Goal: Task Accomplishment & Management: Complete application form

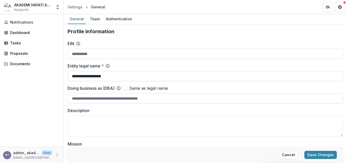
scroll to position [98, 0]
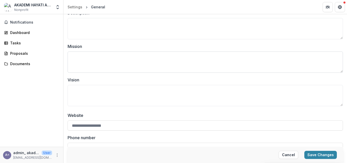
click at [167, 62] on textarea "Mission" at bounding box center [206, 62] width 276 height 21
paste textarea "**********"
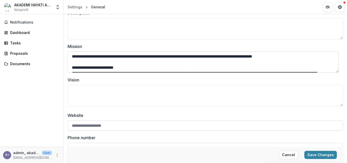
click at [84, 62] on textarea "**********" at bounding box center [203, 62] width 271 height 21
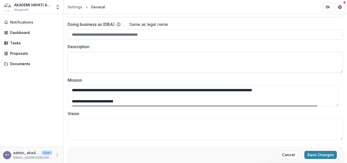
scroll to position [67, 0]
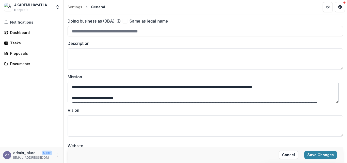
drag, startPoint x: 71, startPoint y: 87, endPoint x: 342, endPoint y: 87, distance: 271.0
click at [339, 87] on textarea "**********" at bounding box center [203, 92] width 271 height 21
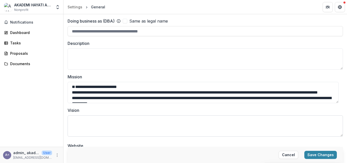
type textarea "**********"
click at [72, 121] on textarea "Vision" at bounding box center [206, 126] width 276 height 21
paste textarea "**********"
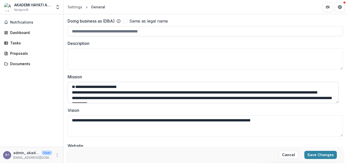
type textarea "**********"
click at [72, 99] on textarea "**********" at bounding box center [203, 92] width 271 height 21
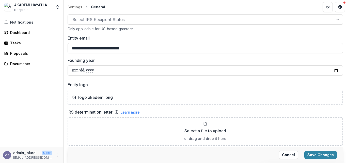
scroll to position [281, 0]
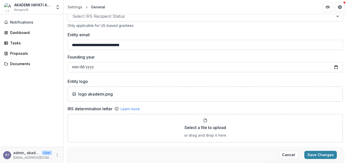
type textarea "**********"
click at [78, 64] on input "Founding year" at bounding box center [206, 67] width 276 height 10
type input "**********"
click at [97, 77] on div "**********" at bounding box center [206, 101] width 276 height 706
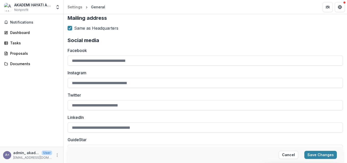
scroll to position [586, 0]
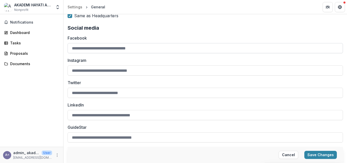
click at [95, 49] on input "Facebook" at bounding box center [206, 48] width 276 height 10
paste input "**********"
type input "**********"
click at [328, 154] on button "Save Changes" at bounding box center [321, 155] width 33 height 8
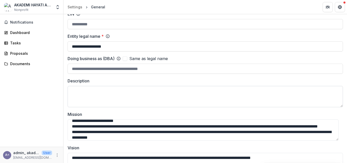
scroll to position [61, 0]
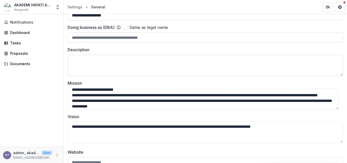
click at [97, 66] on textarea "Description" at bounding box center [206, 65] width 276 height 21
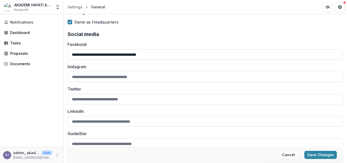
scroll to position [586, 0]
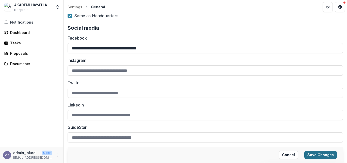
type textarea "**********"
click at [326, 154] on button "Save Changes" at bounding box center [321, 155] width 33 height 8
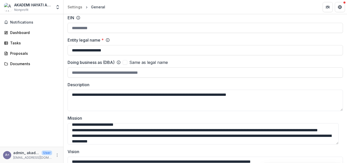
scroll to position [0, 0]
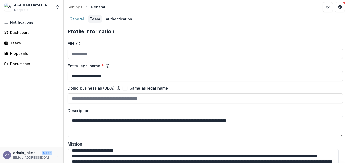
click at [95, 18] on div "Team" at bounding box center [95, 18] width 14 height 7
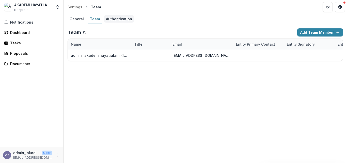
click at [116, 20] on div "Authentication" at bounding box center [119, 18] width 30 height 7
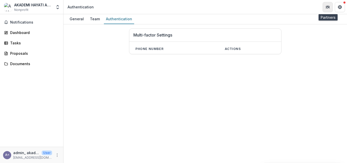
click at [328, 9] on button "Partners" at bounding box center [328, 7] width 10 height 10
click at [12, 42] on div "Tasks" at bounding box center [33, 42] width 47 height 5
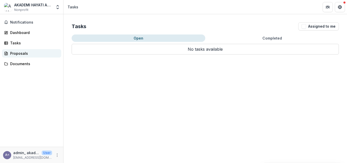
click at [12, 51] on div "Proposals" at bounding box center [33, 53] width 47 height 5
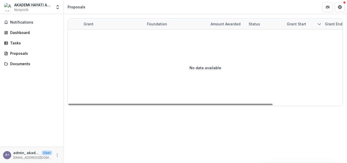
click at [95, 21] on div "Grant" at bounding box center [113, 24] width 64 height 11
click at [159, 25] on div "Foundation" at bounding box center [157, 23] width 26 height 5
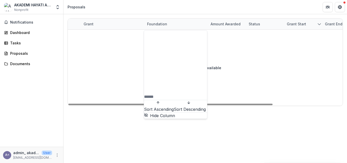
click at [212, 21] on div "Amount awarded" at bounding box center [226, 23] width 36 height 5
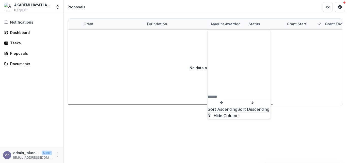
click at [254, 21] on div "Status" at bounding box center [265, 24] width 38 height 11
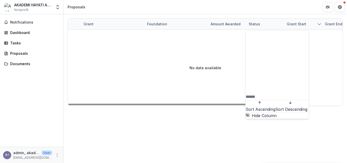
click at [295, 24] on div "Grant start" at bounding box center [296, 23] width 25 height 5
click at [334, 24] on div "Grant end" at bounding box center [334, 23] width 24 height 5
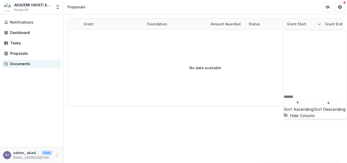
click at [16, 64] on div "Documents" at bounding box center [33, 63] width 47 height 5
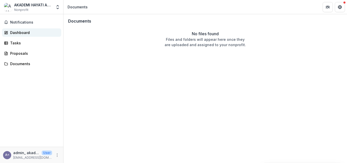
click at [22, 32] on div "Dashboard" at bounding box center [33, 32] width 47 height 5
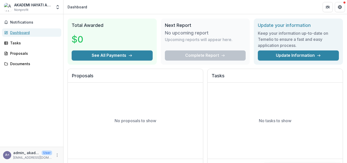
scroll to position [13, 0]
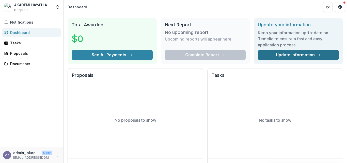
click at [303, 56] on link "Update Information" at bounding box center [298, 55] width 81 height 10
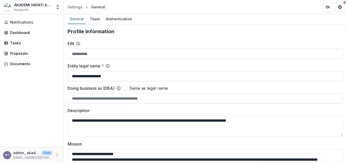
click at [343, 16] on div "General Team Authentication" at bounding box center [206, 19] width 284 height 10
click at [59, 8] on icon "Open entity switcher" at bounding box center [57, 7] width 5 height 5
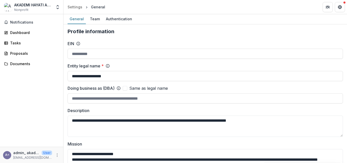
click at [19, 11] on span "Nonprofit" at bounding box center [21, 10] width 14 height 5
click at [19, 5] on div "AKADEMI HAYATI ALAM" at bounding box center [33, 4] width 38 height 5
click at [9, 7] on img at bounding box center [8, 7] width 8 height 8
click at [23, 7] on div "AKADEMI HAYATI ALAM" at bounding box center [33, 4] width 38 height 5
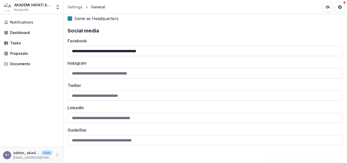
scroll to position [584, 0]
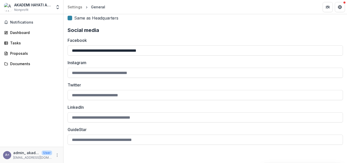
click at [96, 7] on div "General" at bounding box center [98, 6] width 14 height 5
click at [76, 9] on div "Settings" at bounding box center [75, 6] width 15 height 5
click at [14, 32] on link "Settings" at bounding box center [31, 29] width 61 height 8
click at [56, 155] on icon "More" at bounding box center [57, 156] width 4 height 4
click at [47, 121] on div "Notifications Dashboard Tasks Proposals Documents" at bounding box center [31, 80] width 63 height 133
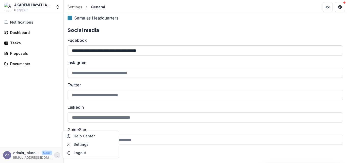
click at [47, 121] on div "Notifications Dashboard Tasks Proposals Documents" at bounding box center [31, 80] width 63 height 133
click at [18, 23] on link "Team Settings" at bounding box center [31, 21] width 61 height 8
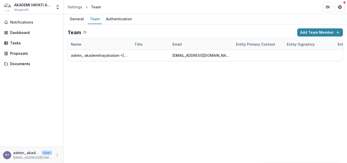
click at [18, 33] on link "Settings" at bounding box center [31, 29] width 61 height 8
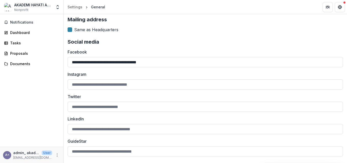
scroll to position [584, 0]
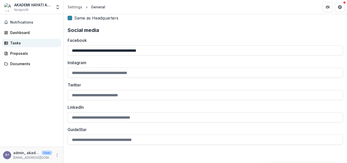
click at [18, 45] on div "Tasks" at bounding box center [33, 42] width 47 height 5
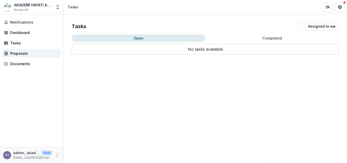
click at [20, 52] on div "Proposals" at bounding box center [33, 53] width 47 height 5
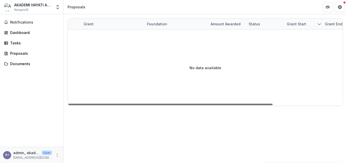
drag, startPoint x: 186, startPoint y: 104, endPoint x: 34, endPoint y: 97, distance: 152.2
click at [68, 104] on div at bounding box center [170, 105] width 204 height 2
click at [34, 97] on div "Notifications Dashboard Tasks Proposals Documents" at bounding box center [31, 80] width 63 height 133
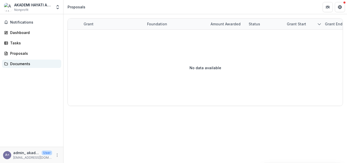
click at [18, 64] on div "Documents" at bounding box center [33, 63] width 47 height 5
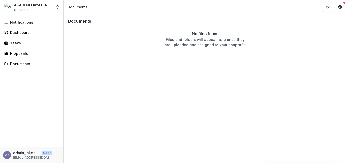
click at [23, 9] on span "Nonprofit" at bounding box center [21, 10] width 14 height 5
click at [7, 5] on img at bounding box center [8, 7] width 8 height 8
click at [59, 9] on icon "Open entity switcher" at bounding box center [57, 7] width 5 height 5
click at [56, 9] on icon "Open entity switcher" at bounding box center [57, 7] width 5 height 5
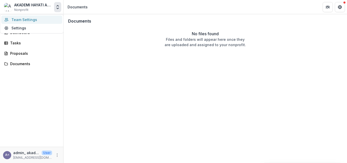
click at [56, 9] on icon "Open entity switcher" at bounding box center [57, 7] width 5 height 5
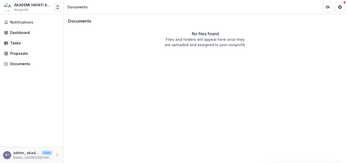
click at [56, 9] on icon "Open entity switcher" at bounding box center [57, 7] width 5 height 5
click at [58, 7] on icon "Open entity switcher" at bounding box center [57, 7] width 5 height 5
click at [86, 58] on div "Documents No files found Files and folders will appear here once they are uploa…" at bounding box center [206, 88] width 284 height 149
click at [18, 22] on span "Notifications" at bounding box center [34, 22] width 49 height 4
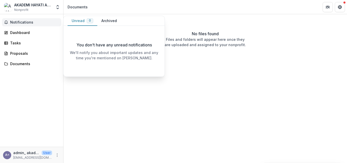
click at [76, 19] on button "Unread 0" at bounding box center [83, 21] width 30 height 10
click at [112, 22] on button "Archived" at bounding box center [109, 21] width 24 height 10
click at [81, 20] on button "Unread 0" at bounding box center [83, 21] width 30 height 10
click at [13, 34] on div "Dashboard" at bounding box center [33, 32] width 47 height 5
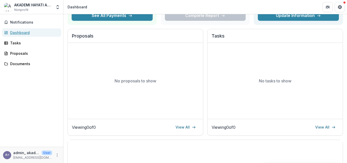
scroll to position [54, 0]
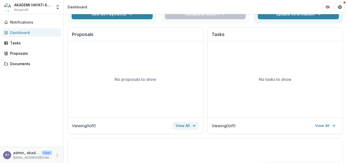
click at [183, 127] on link "View All" at bounding box center [186, 126] width 26 height 8
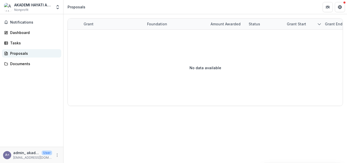
click at [19, 51] on div "Proposals" at bounding box center [33, 53] width 47 height 5
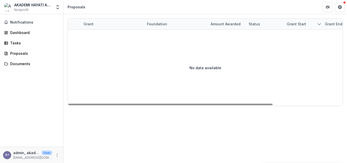
click at [84, 25] on div "Grant" at bounding box center [89, 23] width 16 height 5
click at [87, 23] on div "Grant" at bounding box center [89, 23] width 16 height 5
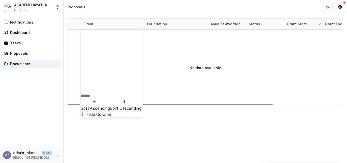
click at [25, 65] on div "Documents" at bounding box center [33, 63] width 47 height 5
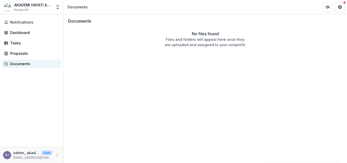
click at [20, 62] on div "Documents" at bounding box center [33, 63] width 47 height 5
click at [19, 64] on div "Documents" at bounding box center [33, 63] width 47 height 5
click at [20, 63] on div "Documents" at bounding box center [33, 63] width 47 height 5
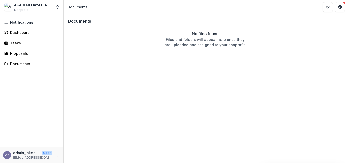
click at [86, 23] on h3 "Documents" at bounding box center [79, 21] width 23 height 5
click at [20, 32] on div "Dashboard" at bounding box center [33, 32] width 47 height 5
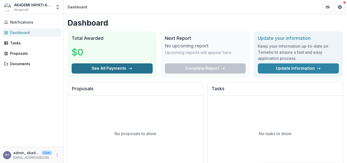
click at [99, 68] on button "See All Payments" at bounding box center [112, 69] width 81 height 10
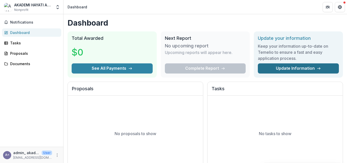
click at [267, 70] on link "Update Information" at bounding box center [298, 69] width 81 height 10
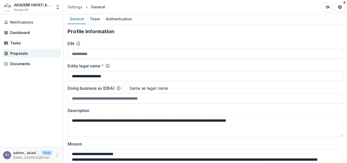
click at [11, 53] on div "Proposals" at bounding box center [33, 53] width 47 height 5
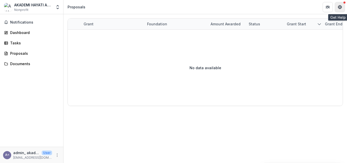
click at [341, 5] on button "Get Help" at bounding box center [340, 7] width 10 height 10
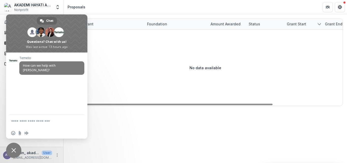
click at [106, 49] on div "No data available" at bounding box center [205, 68] width 275 height 76
click at [341, 7] on icon "Get Help" at bounding box center [341, 6] width 1 height 1
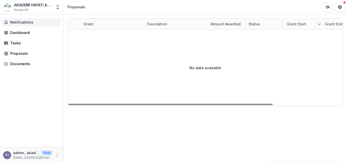
click at [28, 22] on span "Notifications" at bounding box center [34, 22] width 49 height 4
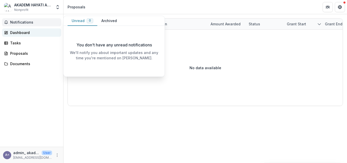
click at [26, 32] on div "Dashboard" at bounding box center [33, 32] width 47 height 5
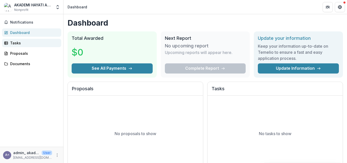
click at [19, 42] on div "Tasks" at bounding box center [33, 42] width 47 height 5
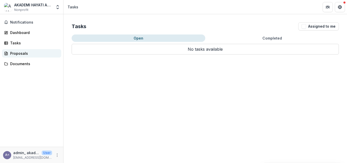
click at [17, 51] on div "Proposals" at bounding box center [33, 53] width 47 height 5
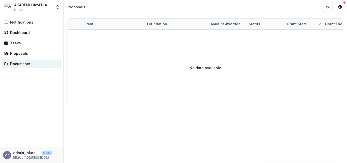
click at [17, 68] on link "Documents" at bounding box center [31, 64] width 59 height 8
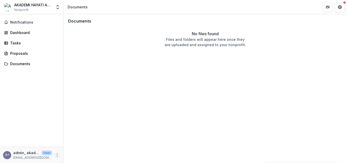
click at [58, 155] on icon "More" at bounding box center [57, 156] width 4 height 4
click at [93, 84] on div "Documents No files found Files and folders will appear here once they are uploa…" at bounding box center [206, 88] width 284 height 149
click at [19, 31] on div "Dashboard" at bounding box center [33, 32] width 47 height 5
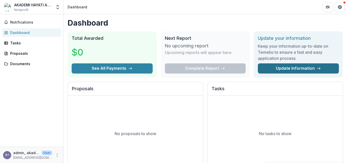
click at [289, 67] on link "Update Information" at bounding box center [298, 69] width 81 height 10
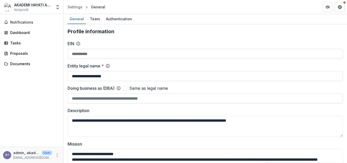
click at [98, 5] on div "General" at bounding box center [98, 6] width 14 height 5
click at [22, 32] on div "Dashboard" at bounding box center [33, 32] width 47 height 5
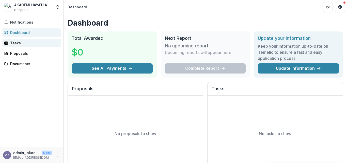
click at [15, 42] on div "Tasks" at bounding box center [33, 42] width 47 height 5
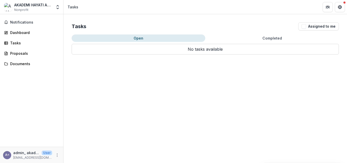
click at [135, 36] on button "Open" at bounding box center [139, 38] width 134 height 7
click at [216, 50] on p "No tasks available" at bounding box center [205, 49] width 267 height 11
click at [327, 25] on button "Assigned to me" at bounding box center [318, 26] width 41 height 8
click at [318, 25] on button "Assigned to me" at bounding box center [318, 26] width 41 height 8
click at [22, 52] on div "Proposals" at bounding box center [33, 53] width 47 height 5
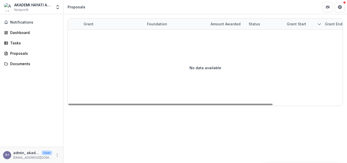
click at [164, 58] on div "No data available" at bounding box center [205, 68] width 275 height 76
drag, startPoint x: 134, startPoint y: 58, endPoint x: 131, endPoint y: 58, distance: 3.1
click at [131, 58] on div "No data available" at bounding box center [205, 68] width 275 height 76
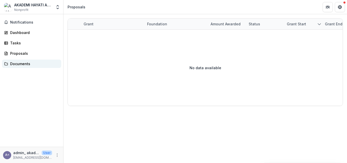
click at [20, 63] on div "Documents" at bounding box center [33, 63] width 47 height 5
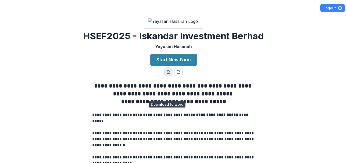
click at [167, 74] on icon "word-download" at bounding box center [168, 72] width 3 height 3
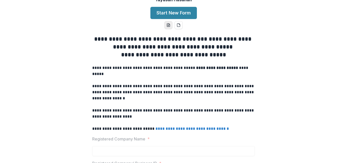
scroll to position [61, 0]
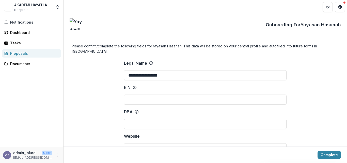
type input "**********"
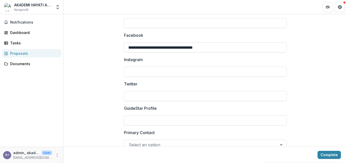
scroll to position [776, 0]
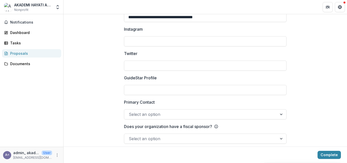
click at [277, 110] on div at bounding box center [281, 115] width 9 height 10
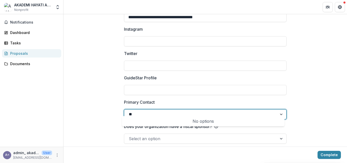
type input "*"
type input "**********"
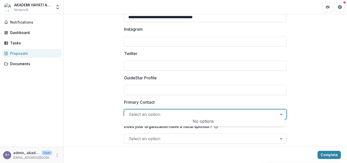
click at [277, 110] on div at bounding box center [281, 115] width 9 height 10
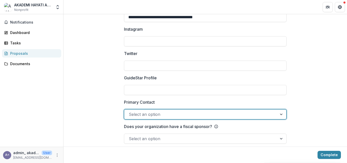
click at [277, 134] on div at bounding box center [281, 139] width 9 height 10
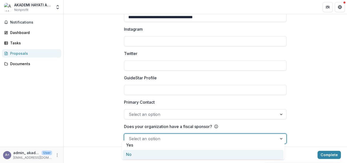
click at [166, 152] on div "No" at bounding box center [203, 154] width 161 height 9
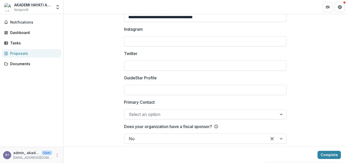
click at [278, 111] on div at bounding box center [281, 115] width 9 height 10
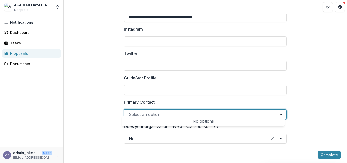
click at [278, 111] on div at bounding box center [281, 115] width 9 height 10
click at [277, 110] on div at bounding box center [281, 115] width 9 height 10
click at [246, 121] on div "No options" at bounding box center [203, 121] width 161 height 10
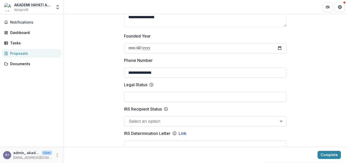
scroll to position [227, 0]
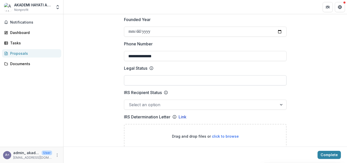
click at [183, 76] on input "Legal Status" at bounding box center [205, 81] width 163 height 10
click at [280, 101] on div at bounding box center [281, 105] width 9 height 10
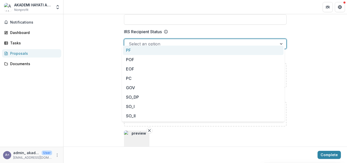
scroll to position [257, 0]
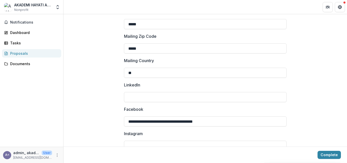
scroll to position [776, 0]
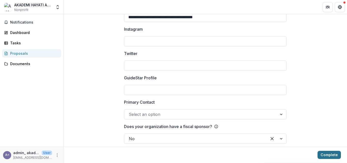
click at [323, 153] on button "Complete" at bounding box center [329, 155] width 23 height 8
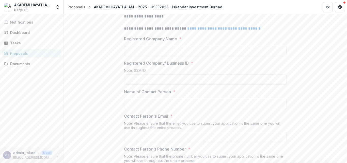
scroll to position [177, 0]
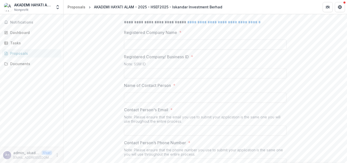
click at [224, 50] on input "Registered Company Name *" at bounding box center [205, 45] width 163 height 10
type input "**********"
click at [216, 79] on input "Registered Company/ Business ID *" at bounding box center [205, 73] width 163 height 10
paste input "**********"
type input "**********"
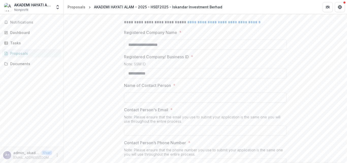
click at [141, 103] on input "Name of Contact Person *" at bounding box center [205, 98] width 163 height 10
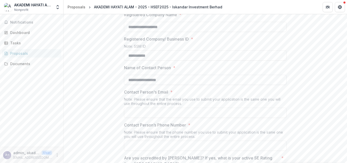
scroll to position [207, 0]
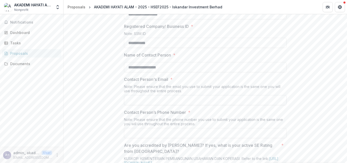
type input "**********"
click at [134, 106] on input "Contact Person's Email *" at bounding box center [205, 100] width 163 height 10
paste input "**********"
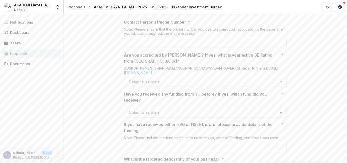
scroll to position [299, 0]
type input "**********"
click at [141, 47] on input "Contact Person’s Phone Number *" at bounding box center [205, 42] width 163 height 10
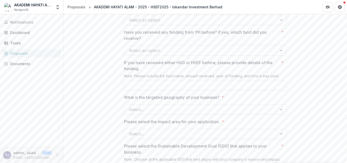
type input "**********"
click at [147, 24] on div at bounding box center [201, 20] width 144 height 7
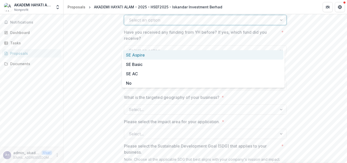
click at [133, 55] on div "SE Aspire" at bounding box center [203, 54] width 161 height 9
click at [133, 41] on p "Have you received any funding from YH before? If yes, which fund did you receiv…" at bounding box center [201, 35] width 155 height 12
click at [130, 54] on input "Have you received any funding from YH before? If yes, which fund did you receiv…" at bounding box center [129, 51] width 1 height 6
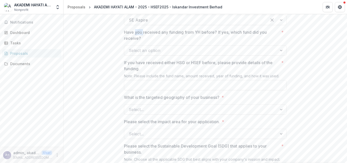
click at [167, 54] on div at bounding box center [201, 50] width 144 height 7
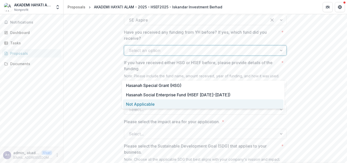
click at [158, 104] on div "Not Applicable" at bounding box center [203, 104] width 161 height 9
click at [158, 91] on input "If you have received either HSG or HSEF before, please provide details of the f…" at bounding box center [205, 85] width 163 height 10
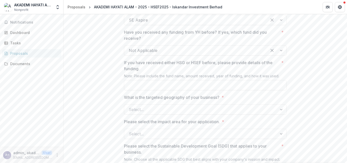
click at [176, 54] on div at bounding box center [196, 50] width 134 height 7
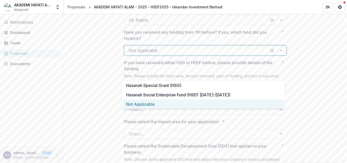
click at [178, 103] on div "Not Applicable" at bounding box center [203, 104] width 161 height 9
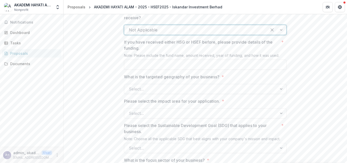
scroll to position [390, 0]
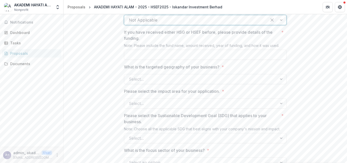
click at [166, 83] on div at bounding box center [201, 79] width 144 height 7
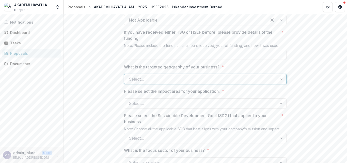
click at [166, 83] on div at bounding box center [201, 79] width 144 height 7
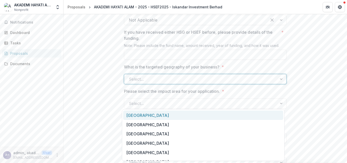
click at [136, 114] on div "Johor" at bounding box center [203, 115] width 160 height 9
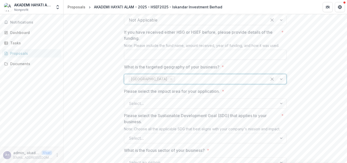
click at [157, 60] on input "If you have received either HSG or HSEF before, please provide details of the f…" at bounding box center [205, 55] width 163 height 10
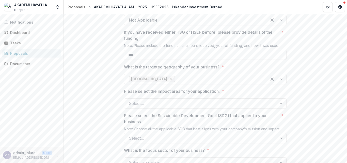
type input "***"
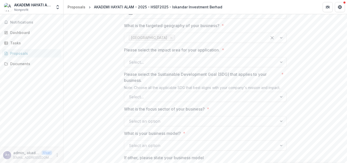
scroll to position [434, 0]
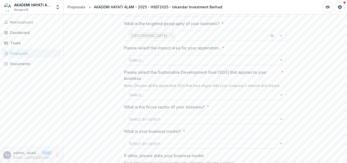
click at [217, 64] on div at bounding box center [201, 60] width 144 height 7
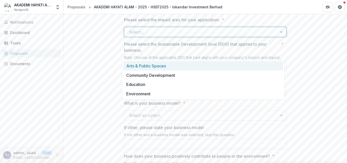
scroll to position [464, 0]
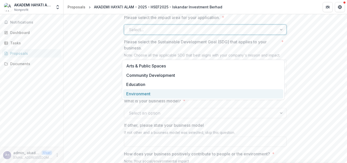
click at [312, 81] on div "**********" at bounding box center [206, 149] width 284 height 1024
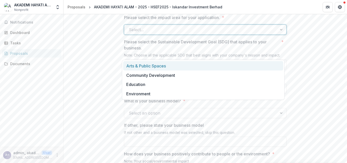
click at [165, 33] on div at bounding box center [201, 29] width 144 height 7
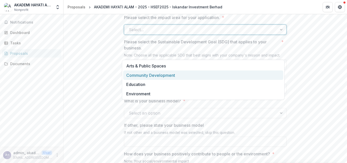
click at [137, 76] on div "Community Development" at bounding box center [203, 75] width 160 height 9
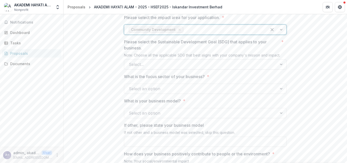
click at [144, 68] on div at bounding box center [201, 64] width 144 height 7
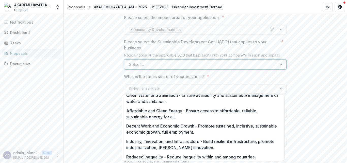
scroll to position [71, 0]
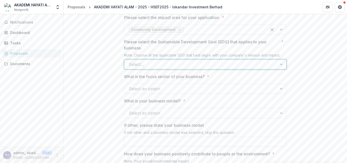
click at [143, 68] on div at bounding box center [201, 64] width 144 height 7
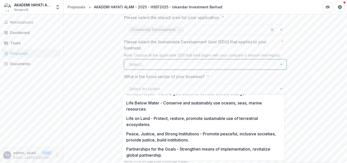
scroll to position [180, 0]
click at [285, 152] on div "**********" at bounding box center [205, 149] width 171 height 1024
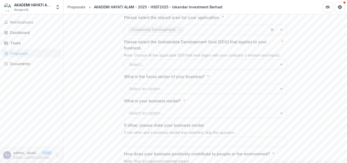
click at [279, 69] on div at bounding box center [281, 65] width 9 height 10
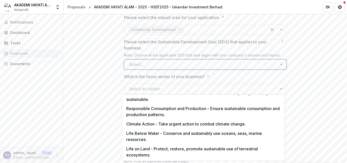
scroll to position [134, 0]
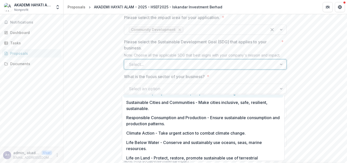
click at [179, 31] on icon "Remove Community Development" at bounding box center [180, 30] width 2 height 2
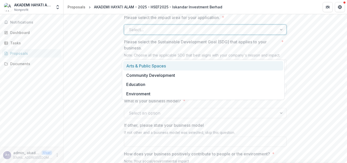
click at [177, 33] on div at bounding box center [201, 29] width 144 height 7
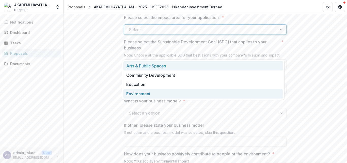
click at [150, 94] on div "Environment" at bounding box center [203, 93] width 160 height 9
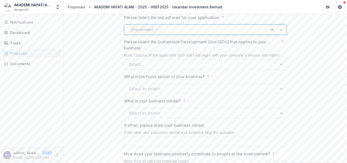
click at [161, 68] on div at bounding box center [201, 64] width 144 height 7
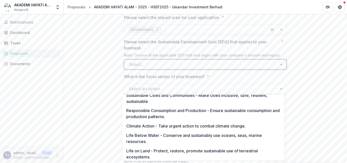
scroll to position [143, 0]
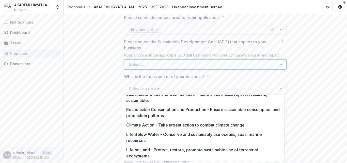
click at [290, 140] on div "**********" at bounding box center [206, 149] width 284 height 1024
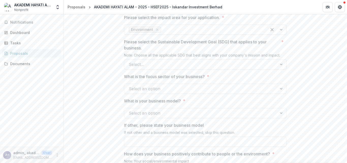
click at [163, 33] on div at bounding box center [212, 29] width 100 height 7
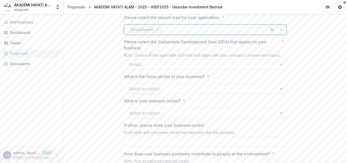
click at [281, 35] on div at bounding box center [276, 30] width 19 height 10
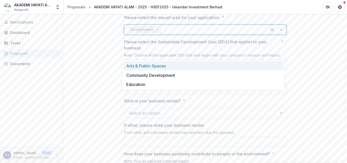
click at [281, 35] on div at bounding box center [276, 30] width 19 height 10
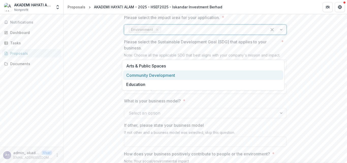
click at [197, 75] on div "Community Development" at bounding box center [203, 75] width 160 height 9
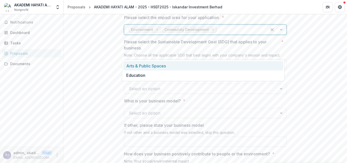
click at [280, 35] on div at bounding box center [276, 30] width 19 height 10
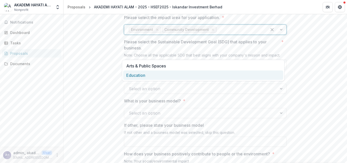
drag, startPoint x: 281, startPoint y: 69, endPoint x: 282, endPoint y: 76, distance: 7.5
click at [282, 76] on div "Arts & Public Spaces Education" at bounding box center [203, 70] width 163 height 21
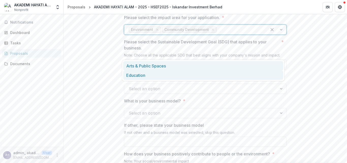
click at [282, 76] on div "Education" at bounding box center [203, 75] width 160 height 9
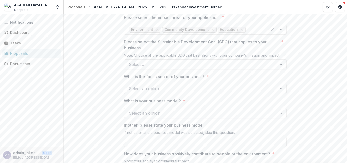
click at [268, 59] on div "Note: Choose all the applicable SDG that best aligns with your company's missio…" at bounding box center [205, 56] width 163 height 6
click at [178, 68] on div at bounding box center [201, 64] width 144 height 7
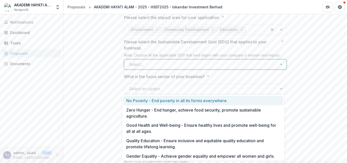
click at [279, 69] on div at bounding box center [281, 65] width 9 height 10
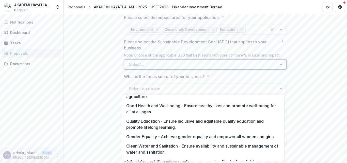
scroll to position [21, 0]
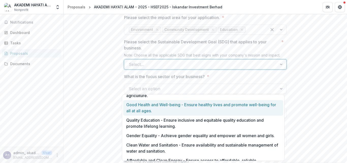
click at [249, 107] on div "Good Health and Well-being - Ensure healthy lives and promote well-being for al…" at bounding box center [203, 108] width 160 height 16
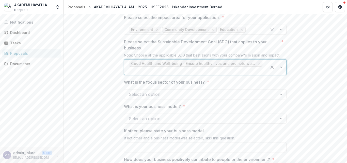
click at [280, 75] on div at bounding box center [276, 67] width 19 height 15
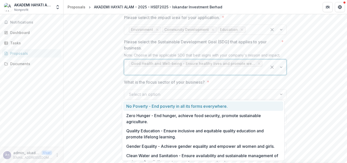
click at [280, 75] on div at bounding box center [276, 67] width 19 height 15
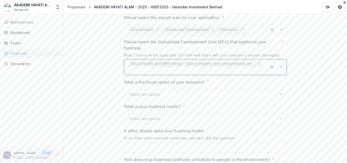
click at [280, 75] on div at bounding box center [276, 67] width 19 height 15
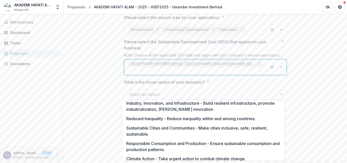
scroll to position [100, 0]
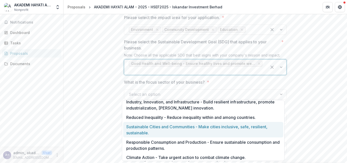
click at [241, 134] on div "Sustainable Cities and Communities - Make cities inclusive, safe, resilient, su…" at bounding box center [203, 130] width 160 height 16
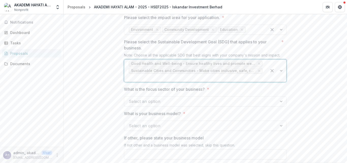
click at [281, 82] on div at bounding box center [276, 71] width 19 height 22
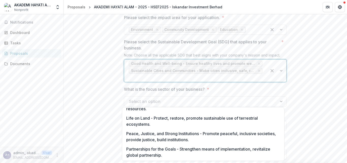
scroll to position [162, 0]
click at [289, 151] on div "**********" at bounding box center [206, 155] width 284 height 1036
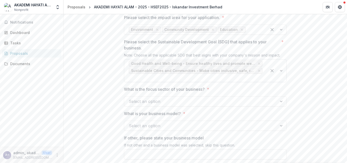
click at [280, 82] on div at bounding box center [276, 71] width 19 height 22
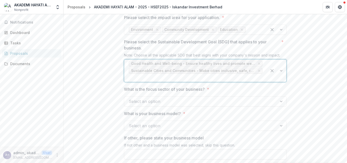
click at [278, 82] on div at bounding box center [276, 71] width 19 height 22
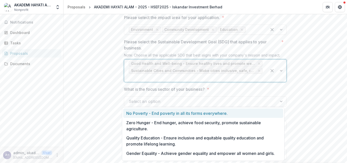
click at [278, 82] on div at bounding box center [276, 71] width 19 height 22
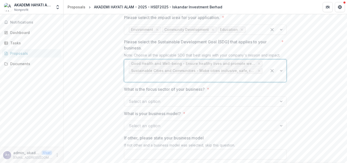
click at [278, 82] on div at bounding box center [276, 71] width 19 height 22
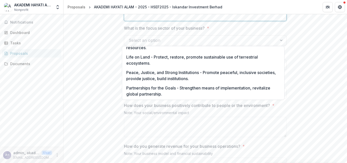
click at [287, 105] on div "**********" at bounding box center [205, 94] width 171 height 1036
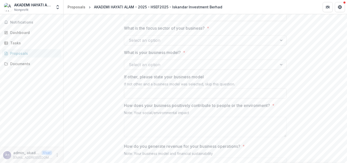
click at [240, 44] on div at bounding box center [201, 40] width 144 height 7
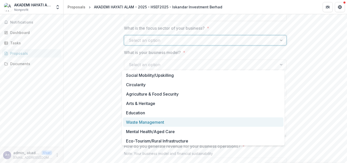
drag, startPoint x: 239, startPoint y: 80, endPoint x: 238, endPoint y: 121, distance: 40.4
click at [238, 121] on div "Social Mobility/Upskilling Circularity Agriculture & Food Security Arts & Herit…" at bounding box center [203, 108] width 163 height 75
click at [238, 121] on div "Waste Management" at bounding box center [203, 122] width 161 height 9
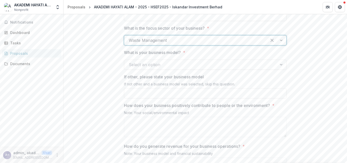
click at [280, 45] on div at bounding box center [276, 41] width 19 height 10
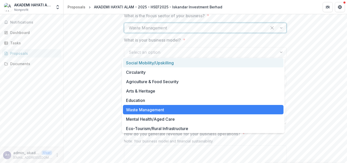
scroll to position [536, 0]
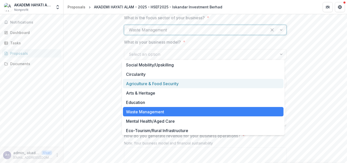
click at [134, 82] on div "Agriculture & Food Security" at bounding box center [203, 83] width 161 height 9
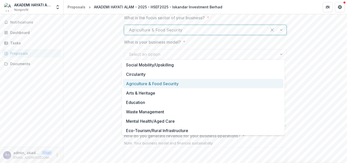
click at [151, 34] on div at bounding box center [196, 29] width 134 height 7
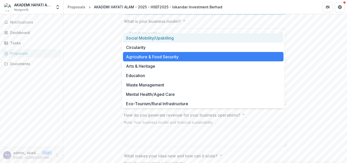
scroll to position [565, 0]
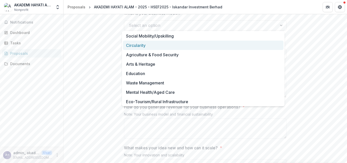
click at [140, 47] on div "Circularity" at bounding box center [203, 45] width 161 height 9
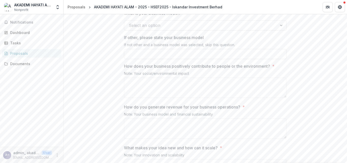
click at [152, 29] on div at bounding box center [201, 25] width 144 height 7
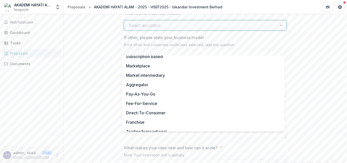
scroll to position [0, 0]
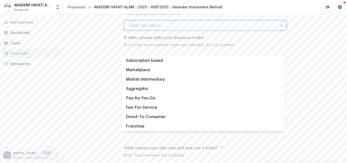
drag, startPoint x: 125, startPoint y: 57, endPoint x: 138, endPoint y: 134, distance: 78.2
click at [138, 134] on body "**********" at bounding box center [173, 81] width 347 height 163
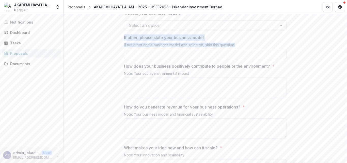
drag, startPoint x: 109, startPoint y: 56, endPoint x: 110, endPoint y: 84, distance: 28.5
click at [110, 84] on div "**********" at bounding box center [206, 55] width 284 height 1036
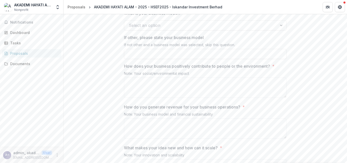
click at [106, 47] on div "**********" at bounding box center [206, 55] width 284 height 1036
click at [129, 29] on div at bounding box center [201, 25] width 144 height 7
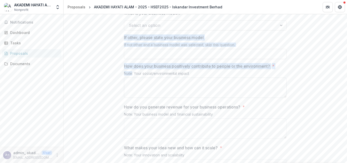
drag, startPoint x: 126, startPoint y: 55, endPoint x: 133, endPoint y: 108, distance: 53.9
click at [133, 108] on div "**********" at bounding box center [205, 55] width 163 height 1036
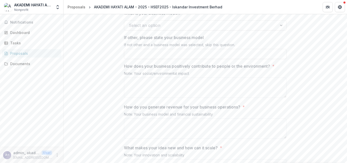
click at [57, 59] on div "Notifications Dashboard Tasks Proposals Documents" at bounding box center [31, 80] width 63 height 133
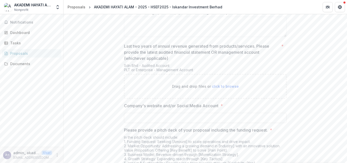
scroll to position [952, 0]
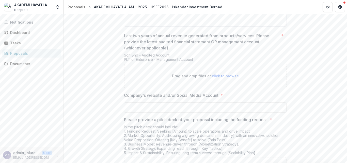
click at [222, 78] on span "click to browse" at bounding box center [225, 76] width 27 height 4
type input "**********"
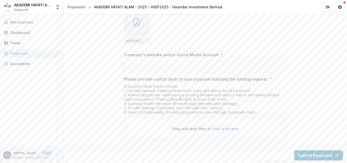
scroll to position [1039, 0]
paste input "**********"
type input "**********"
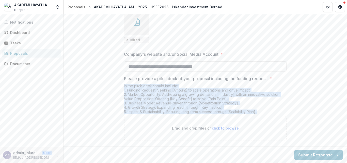
drag, startPoint x: 119, startPoint y: 96, endPoint x: 120, endPoint y: 129, distance: 33.6
copy div "In the pitch deck should include: 1. Funding Request: Seeking [Amount] to scale…"
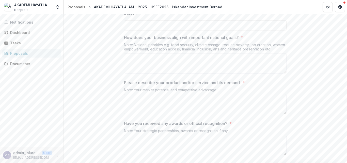
scroll to position [821, 0]
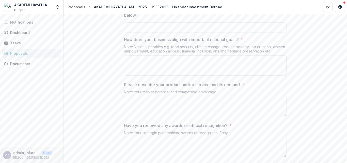
click at [176, 76] on textarea "How does your business align with important national goals? *" at bounding box center [205, 65] width 163 height 20
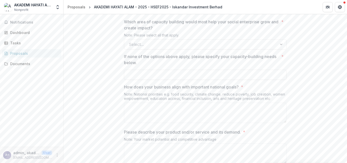
scroll to position [769, 0]
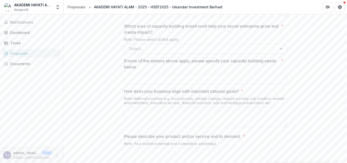
click at [201, 52] on div at bounding box center [201, 48] width 144 height 7
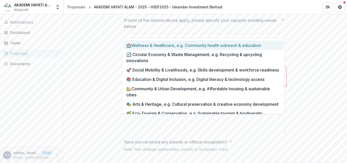
scroll to position [13, 0]
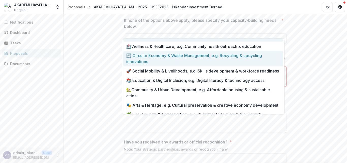
click at [129, 57] on div "🔄 Circular Economy & Waste Management, e.g. Recycling & upcycling innovations" at bounding box center [203, 59] width 160 height 16
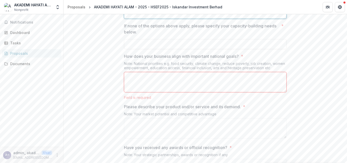
click at [280, 19] on div at bounding box center [276, 10] width 19 height 15
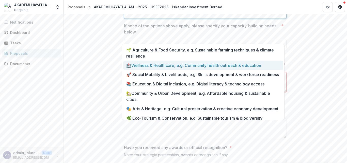
click at [253, 65] on div "🏥Wellness & Healthcare, e.g. Community health outreach & education" at bounding box center [203, 65] width 160 height 9
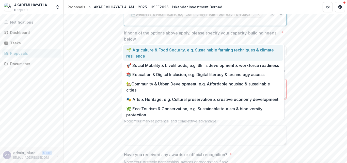
click at [278, 26] on div at bounding box center [276, 14] width 19 height 22
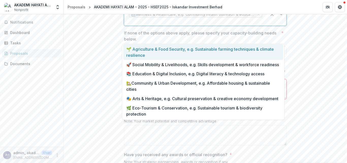
scroll to position [10, 0]
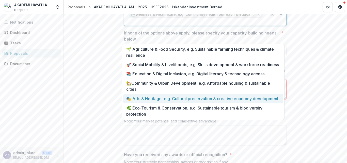
click at [235, 97] on div "🎭 Arts & Heritage, e.g. Cultural preservation & creative economy development" at bounding box center [203, 98] width 160 height 9
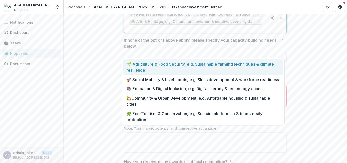
click at [279, 33] on div at bounding box center [276, 17] width 19 height 29
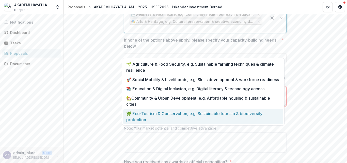
click at [268, 120] on div "🌿 Eco-Tourism & Conservation, e.g. Sustainable tourism & biodiversity protection" at bounding box center [203, 117] width 160 height 16
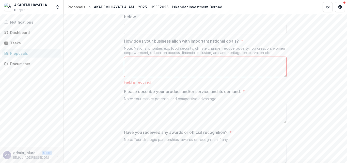
scroll to position [871, 0]
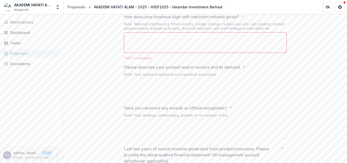
click at [182, 53] on textarea "How does your business align with important national goals? *" at bounding box center [205, 43] width 163 height 20
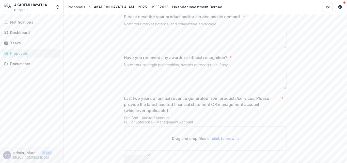
scroll to position [932, 0]
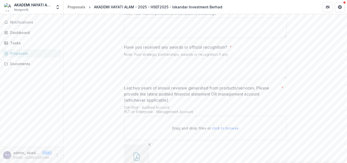
type textarea "**********"
click at [204, 38] on textarea "Please describe your product and/or service and its demand. *" at bounding box center [205, 28] width 163 height 20
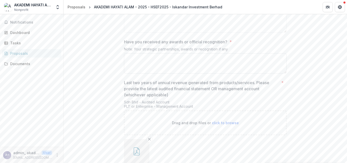
click at [225, 74] on textarea "Have you received any awards or official recognition? *" at bounding box center [205, 63] width 163 height 20
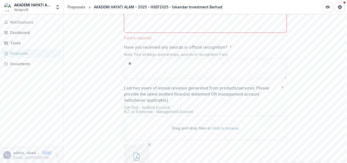
type textarea "*"
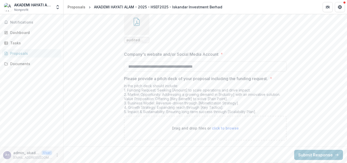
scroll to position [1090, 0]
type textarea "**"
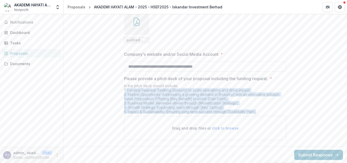
drag, startPoint x: 123, startPoint y: 91, endPoint x: 267, endPoint y: 115, distance: 146.3
click at [267, 115] on div "In the pitch deck should include: 1. Funding Request: Seeking [Amount] to scale…" at bounding box center [205, 100] width 163 height 32
copy div ". Funding Request: Seeking [Amount] to scale operations and drive impact. 2. Ma…"
